Goal: Information Seeking & Learning: Compare options

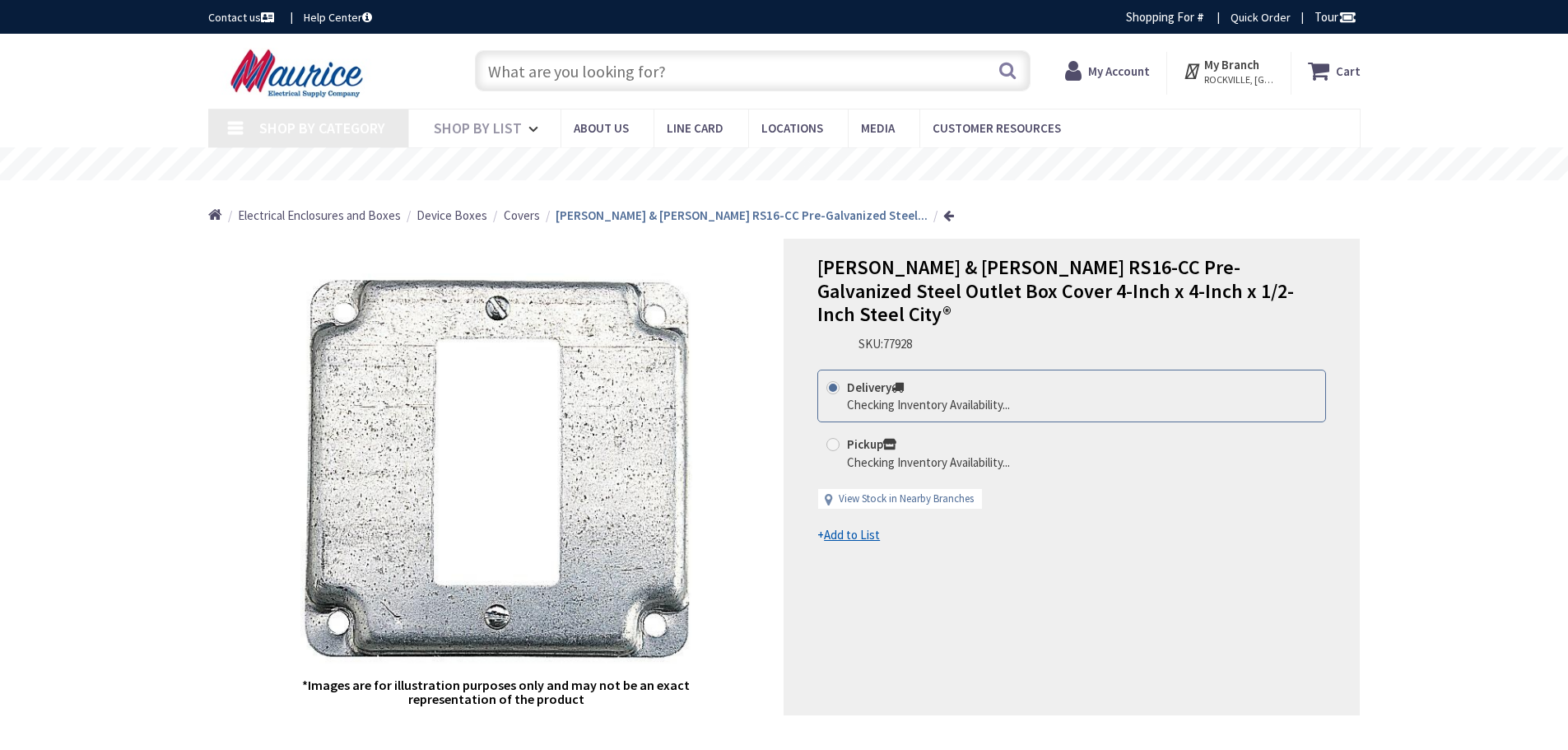
click at [593, 76] on input "text" at bounding box center [753, 71] width 555 height 41
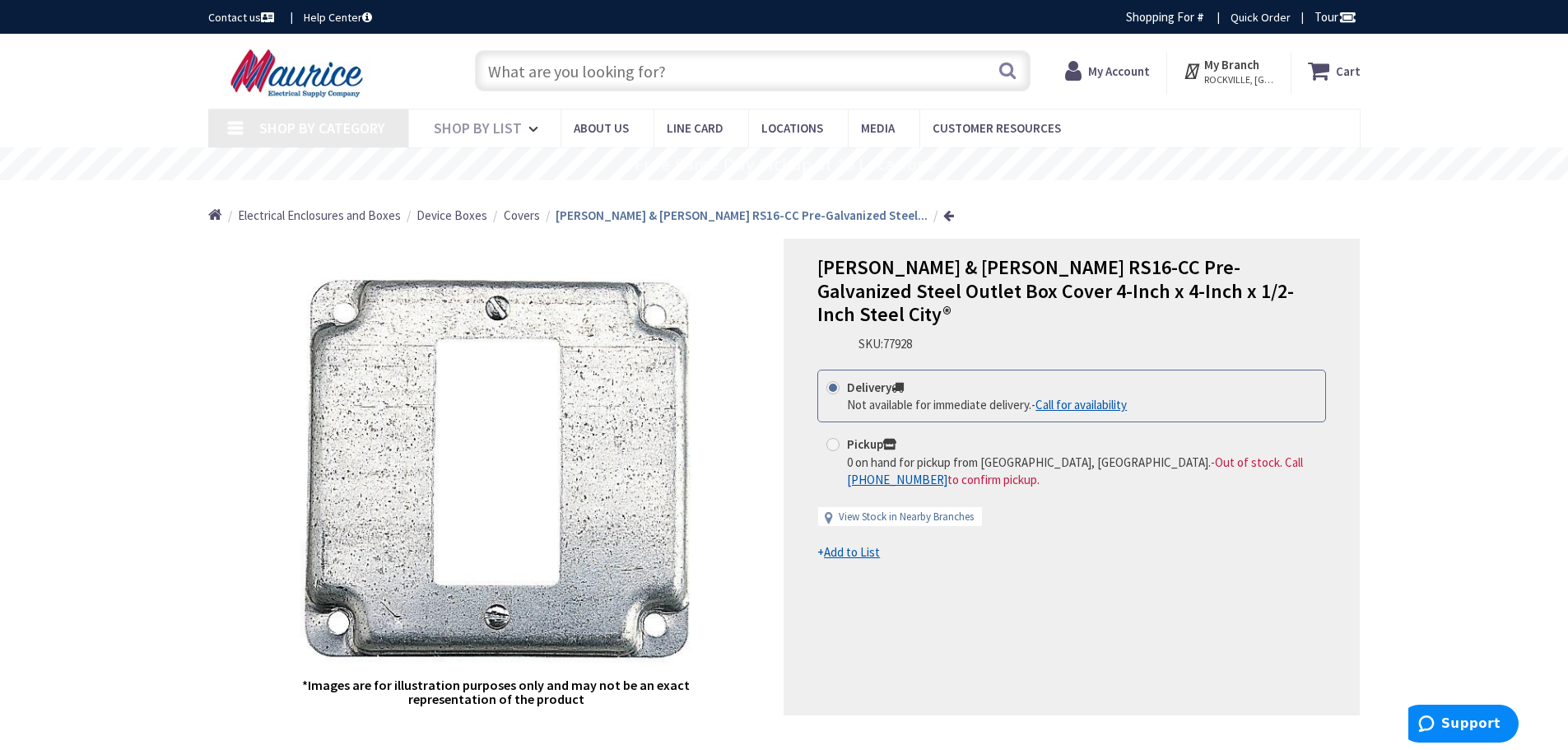
type input "[STREET_ADDRESS][MEDICAL_DATA]"
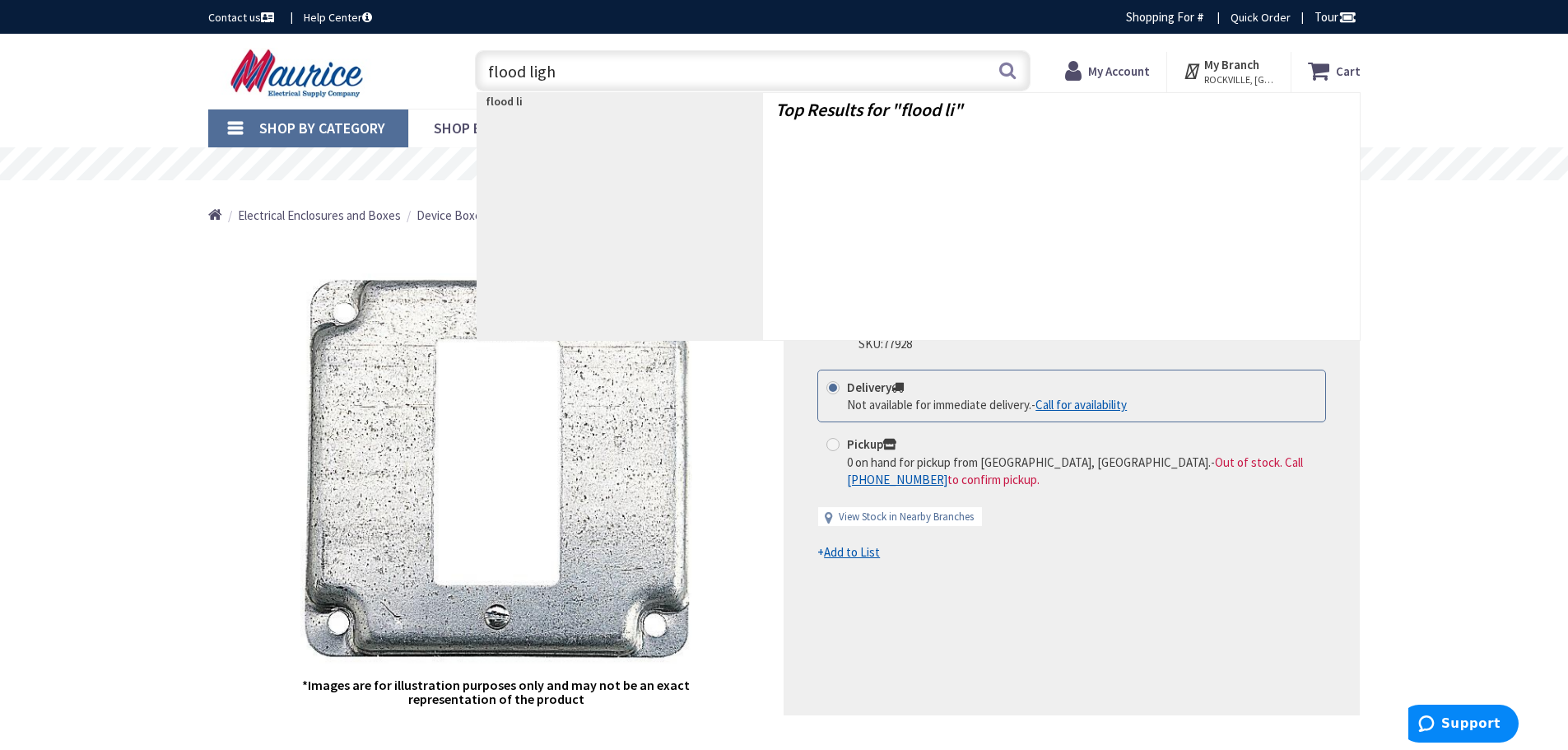
type input "flood light"
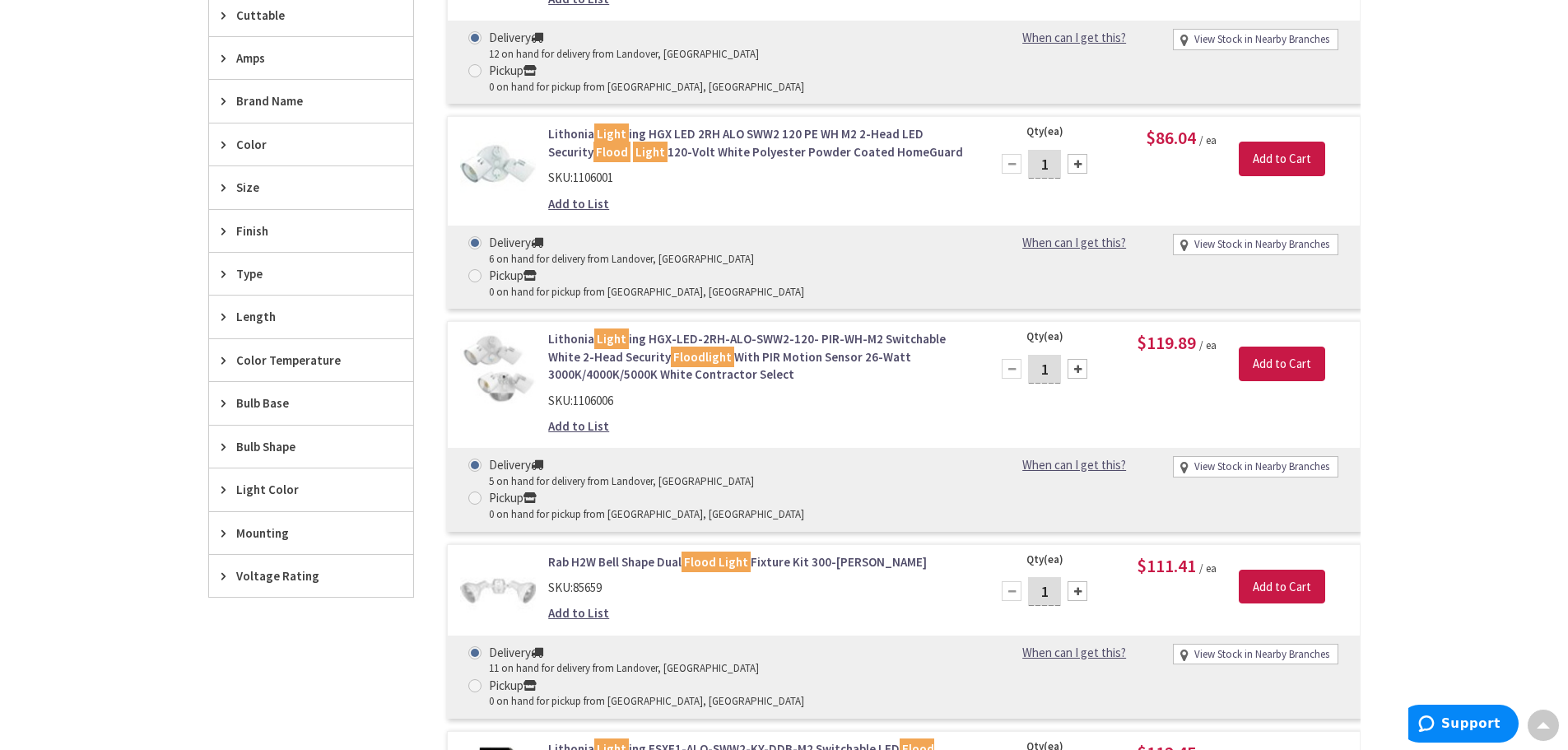
scroll to position [661, 0]
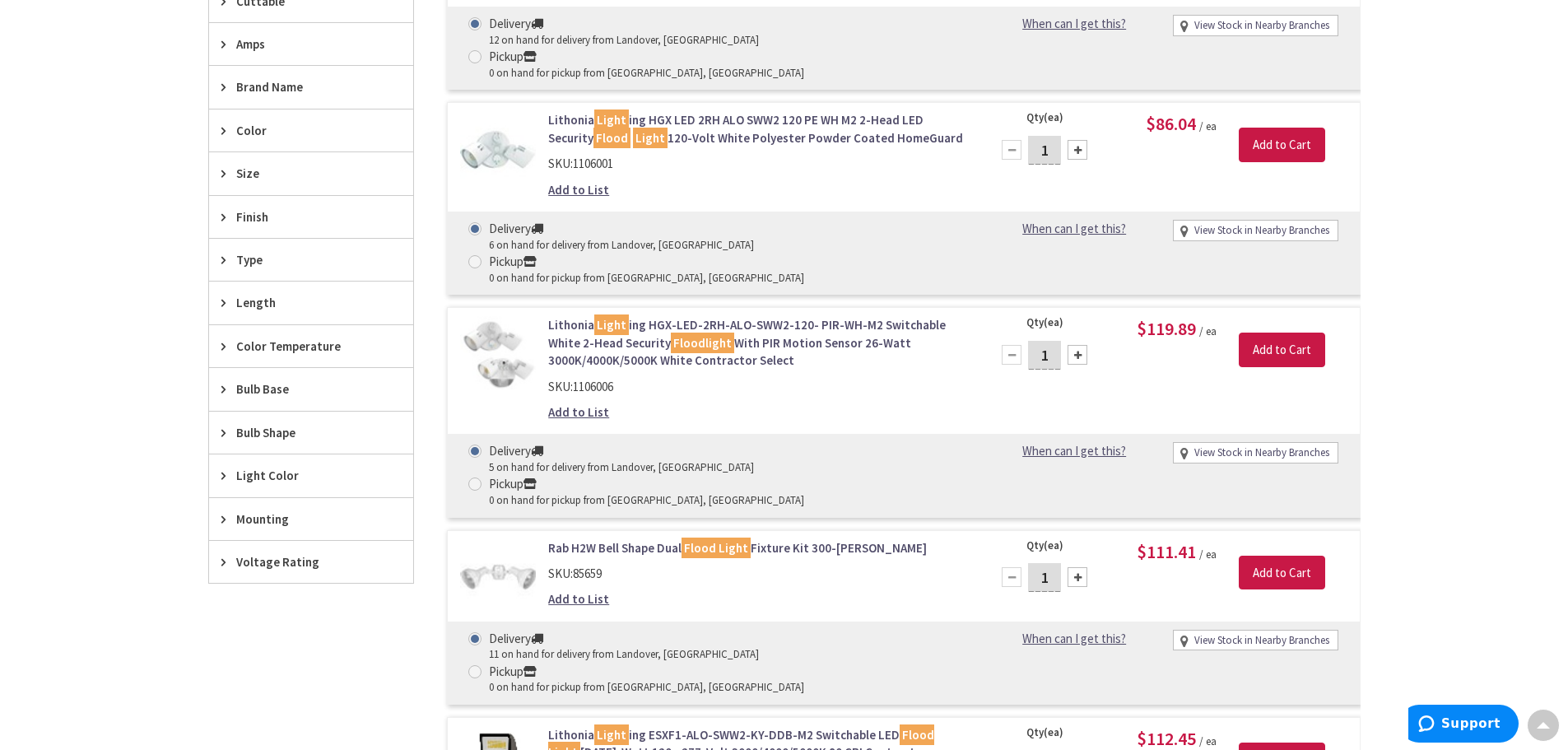
click at [493, 316] on img at bounding box center [498, 354] width 77 height 77
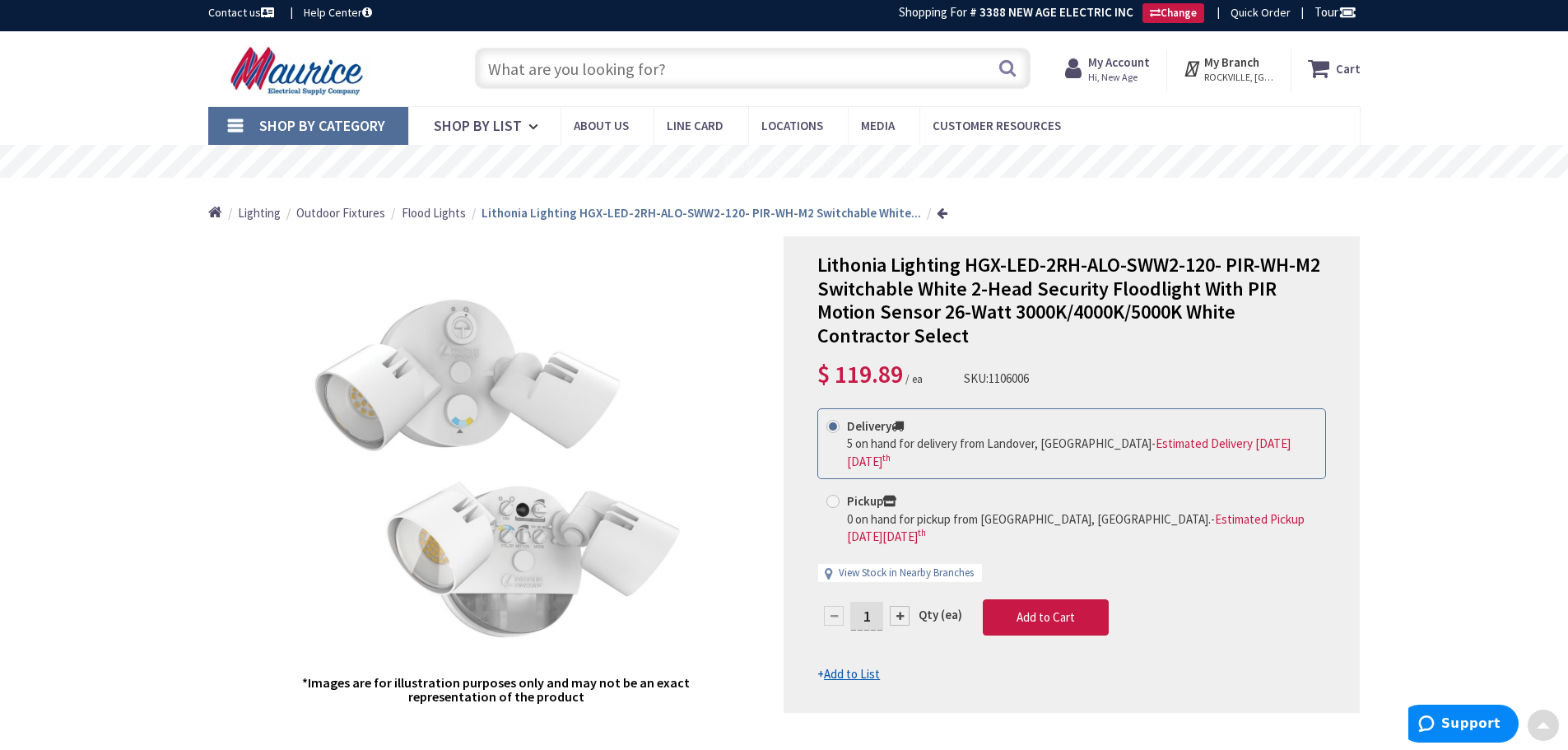
scroll to position [82, 0]
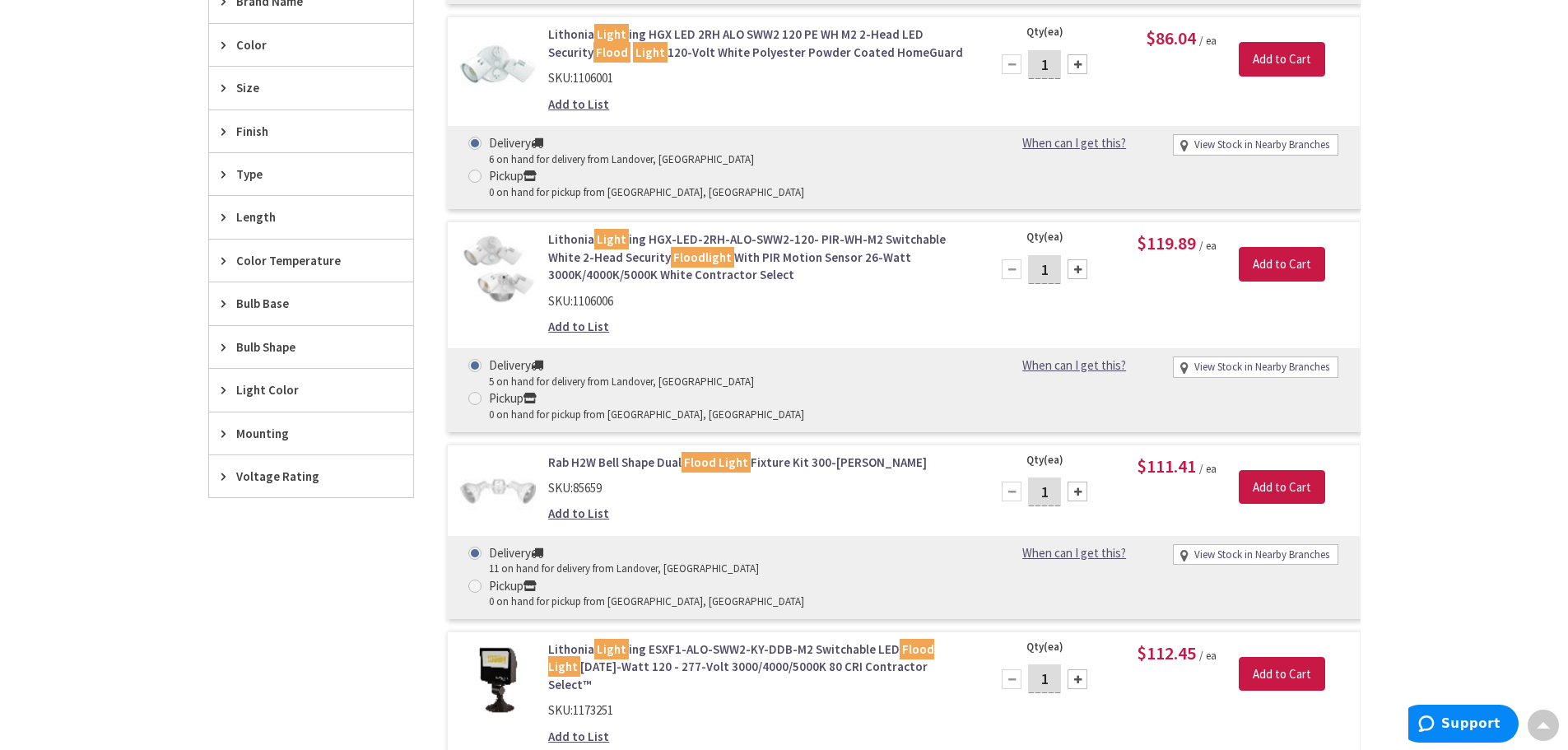
scroll to position [749, 0]
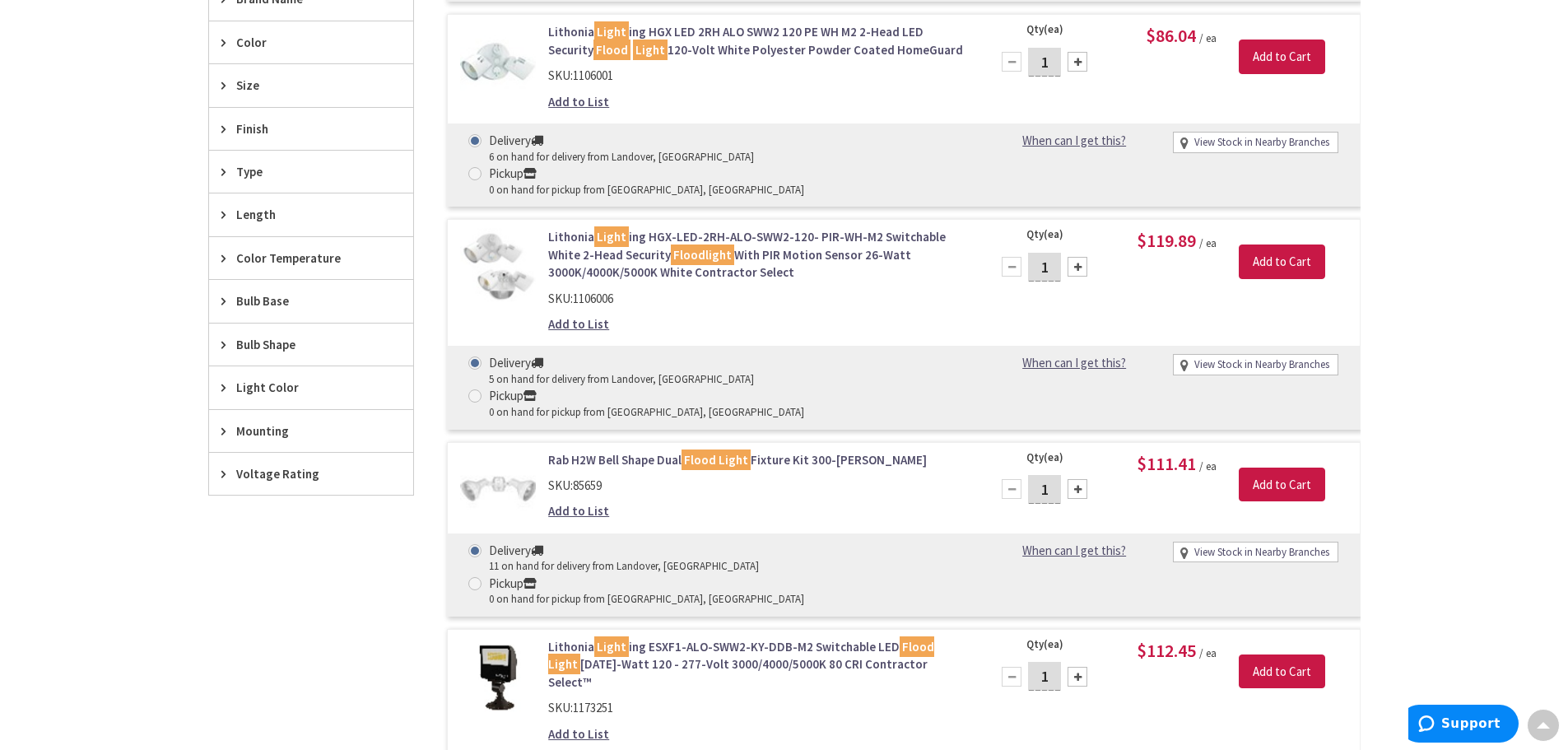
click at [504, 451] on img at bounding box center [498, 489] width 77 height 77
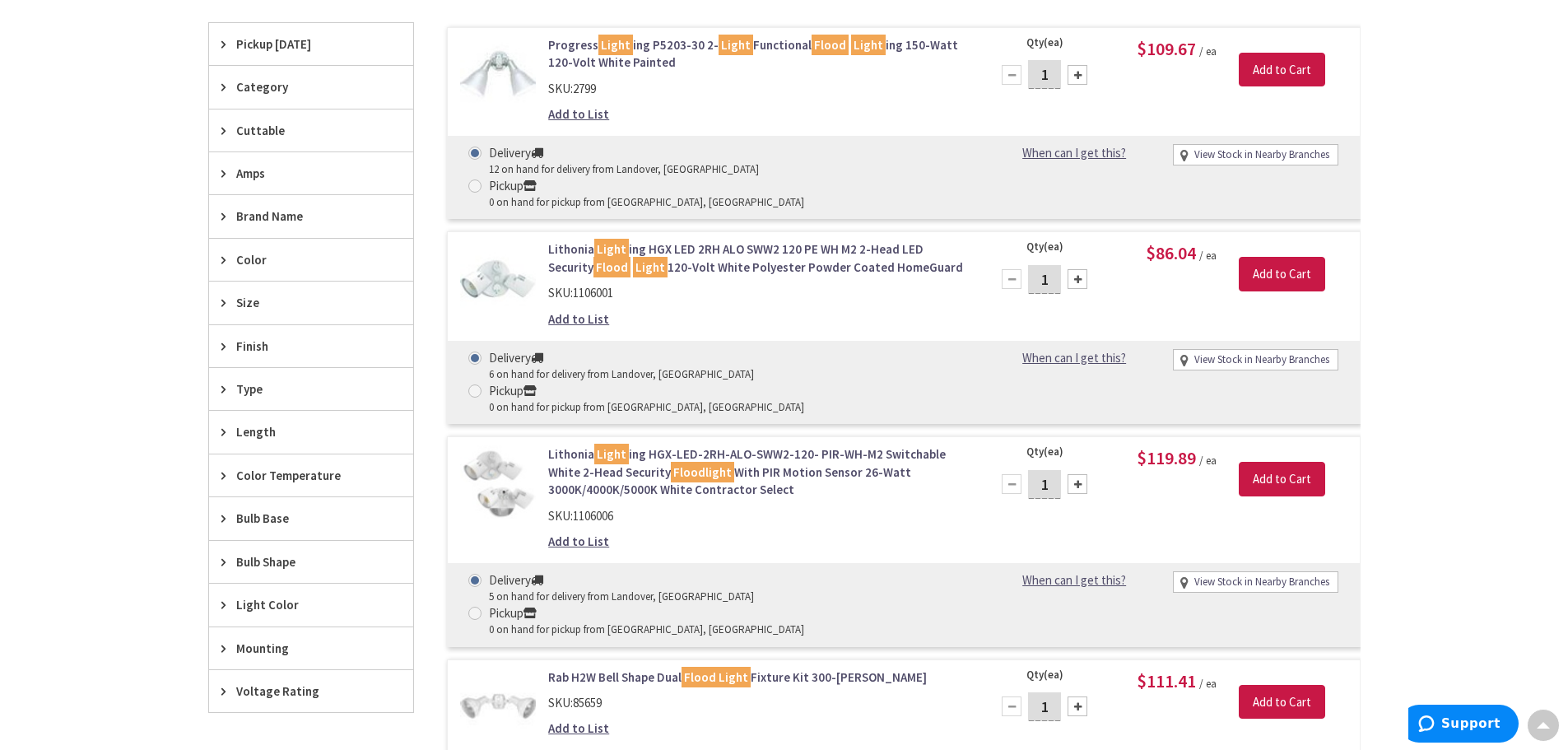
scroll to position [502, 0]
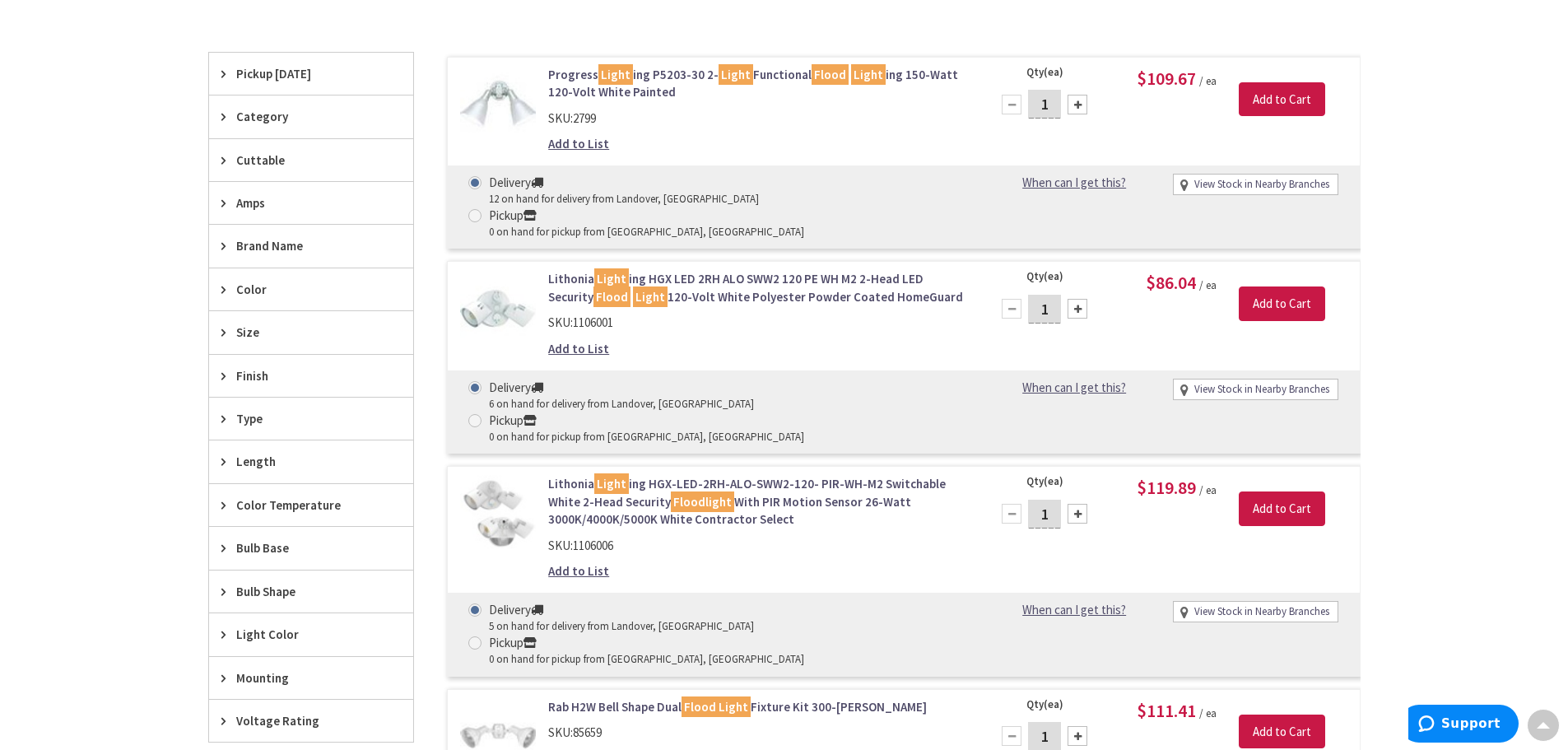
click at [496, 285] on img at bounding box center [498, 309] width 77 height 77
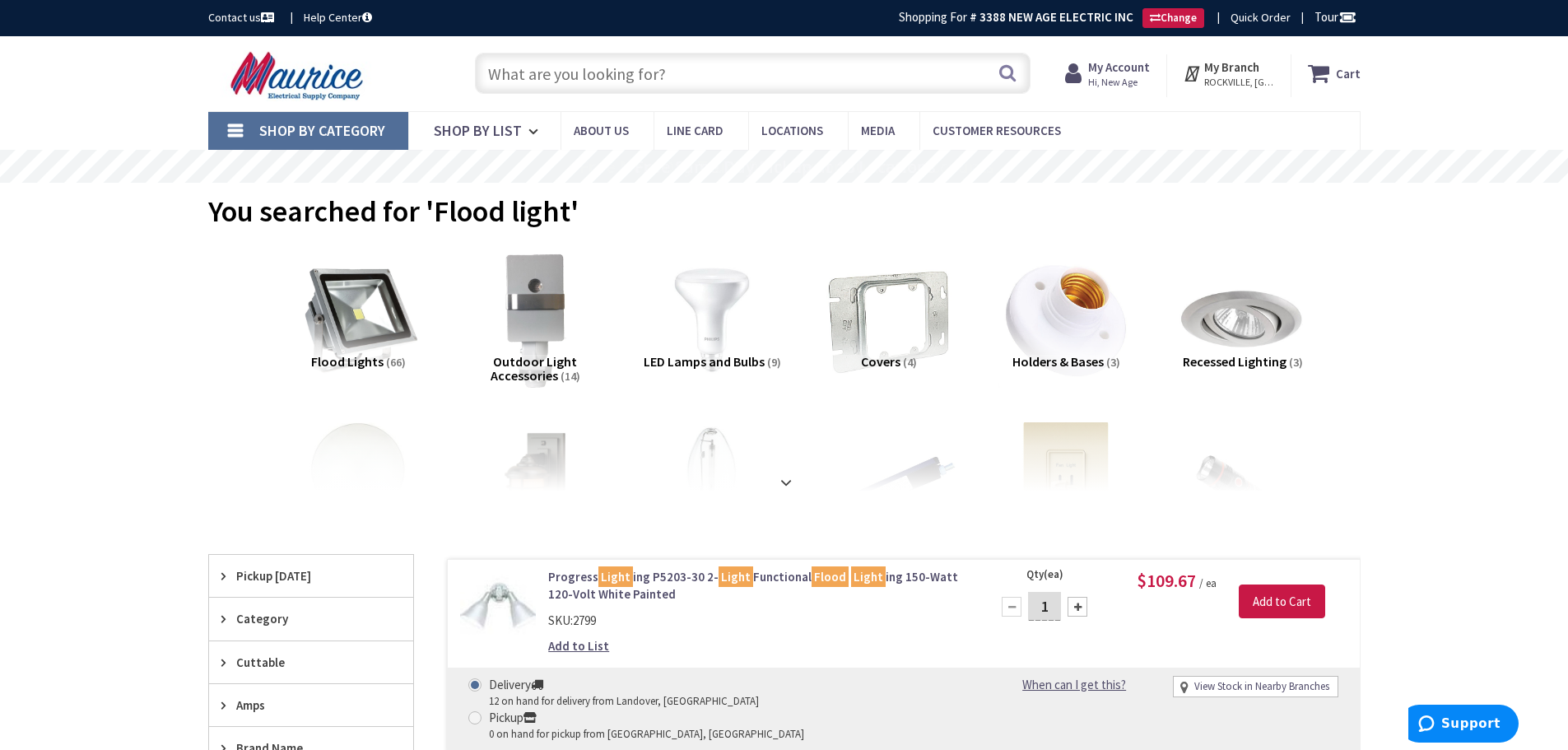
click at [586, 66] on input "text" at bounding box center [753, 73] width 555 height 41
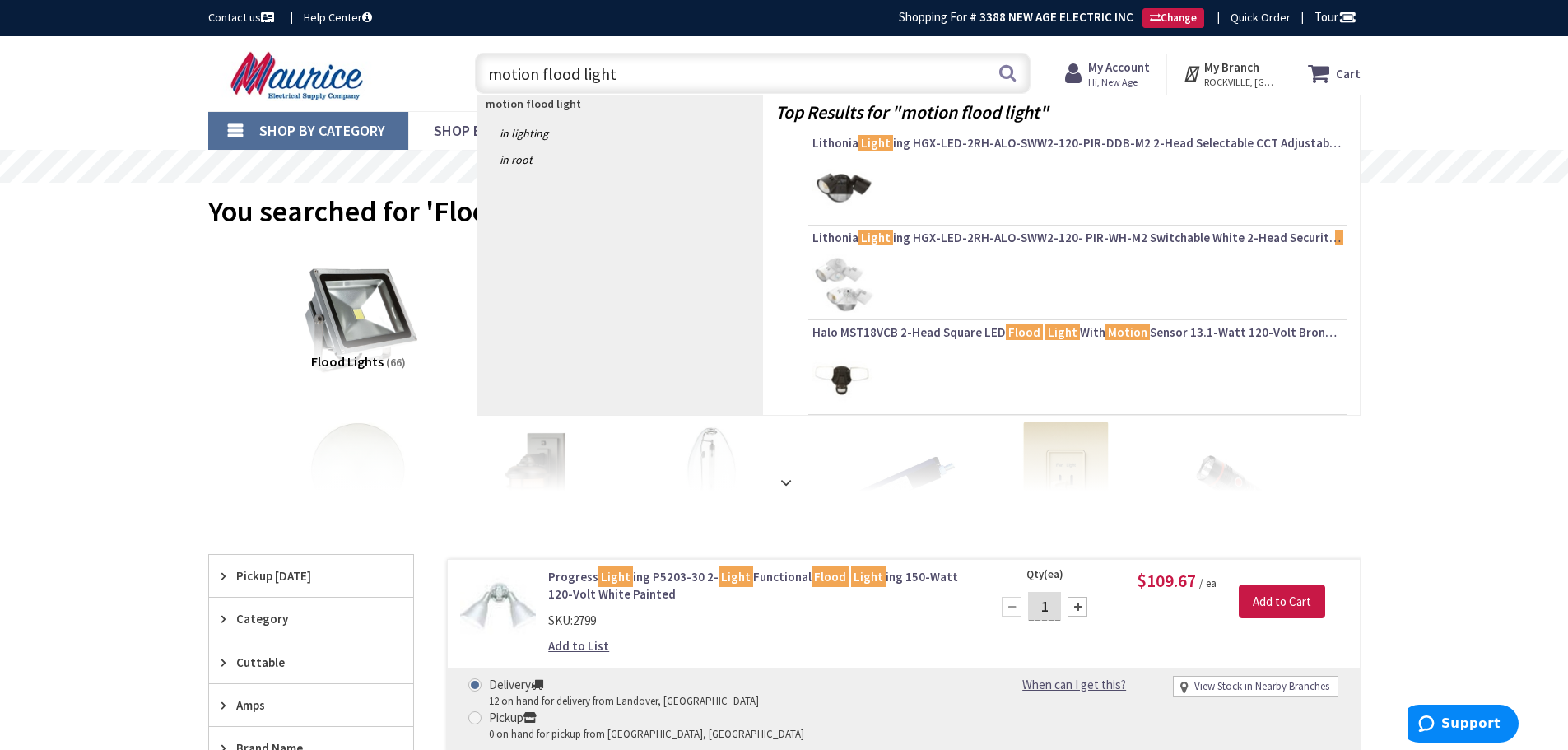
type input "motion flood lights"
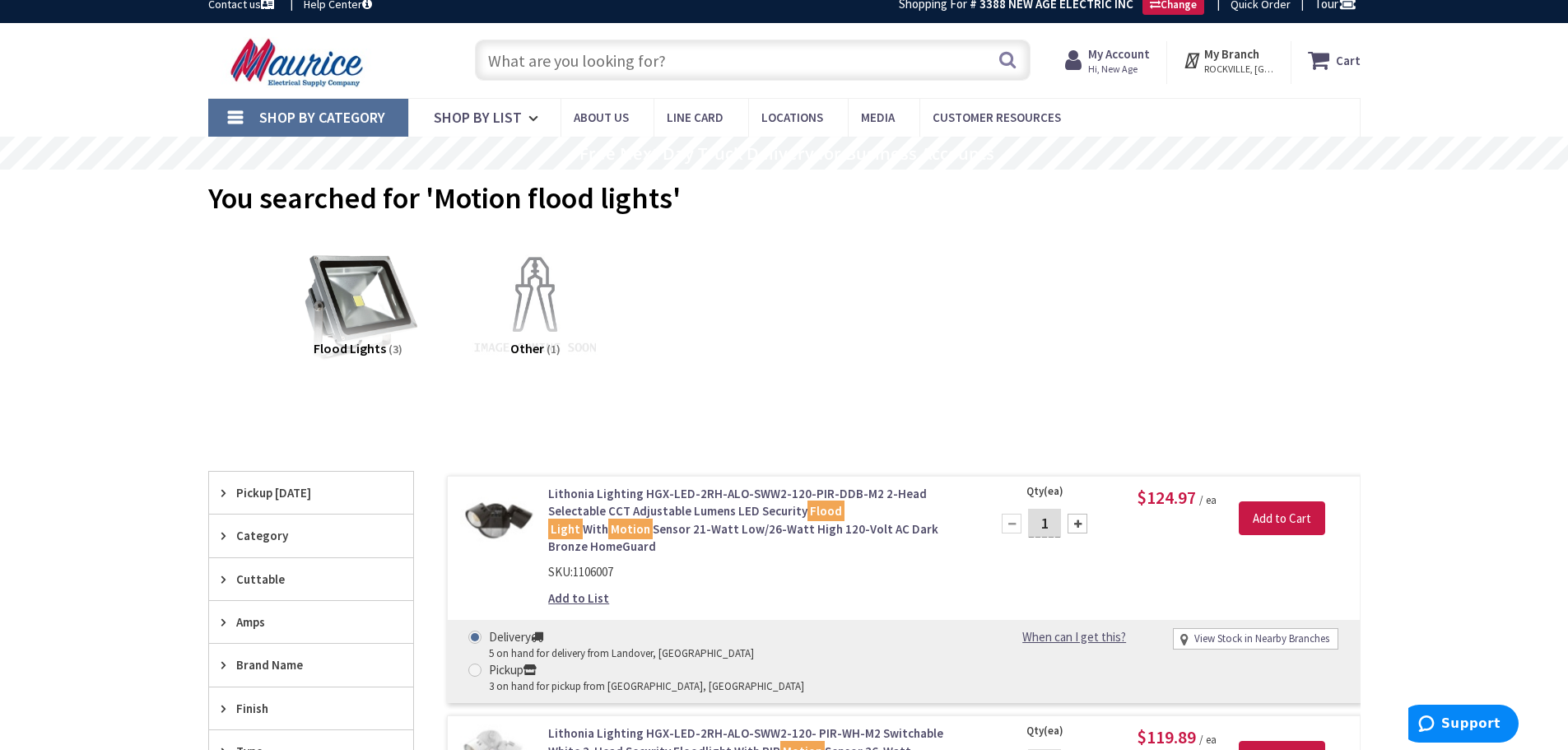
scroll to position [85, 0]
